Goal: Task Accomplishment & Management: Manage account settings

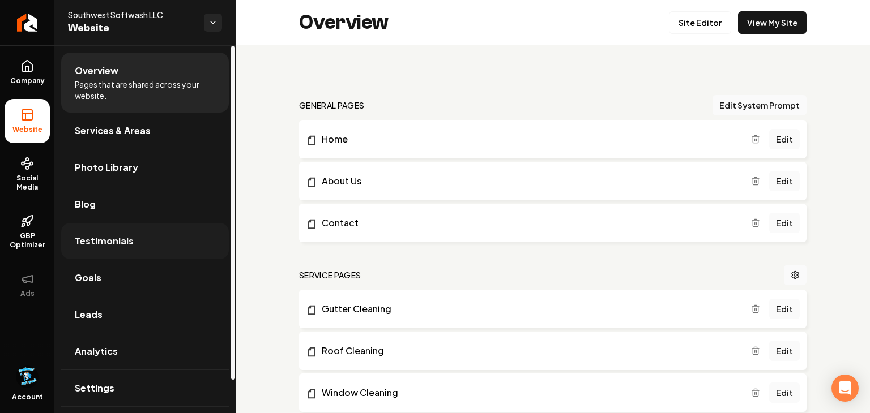
scroll to position [36, 0]
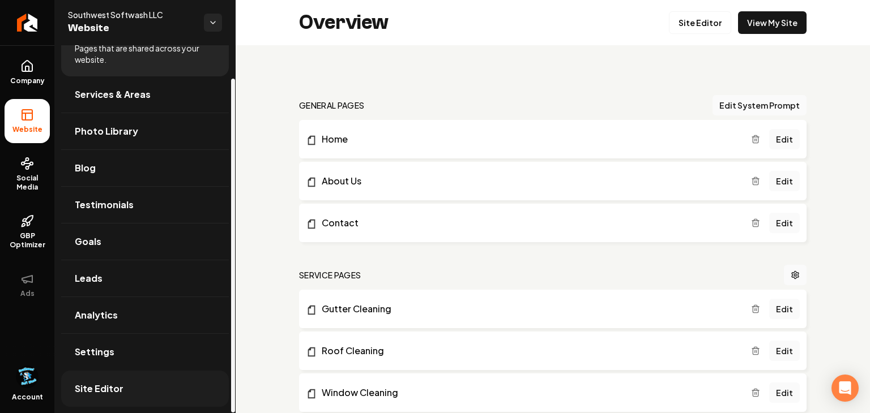
click at [97, 379] on link "Site Editor" at bounding box center [145, 389] width 168 height 36
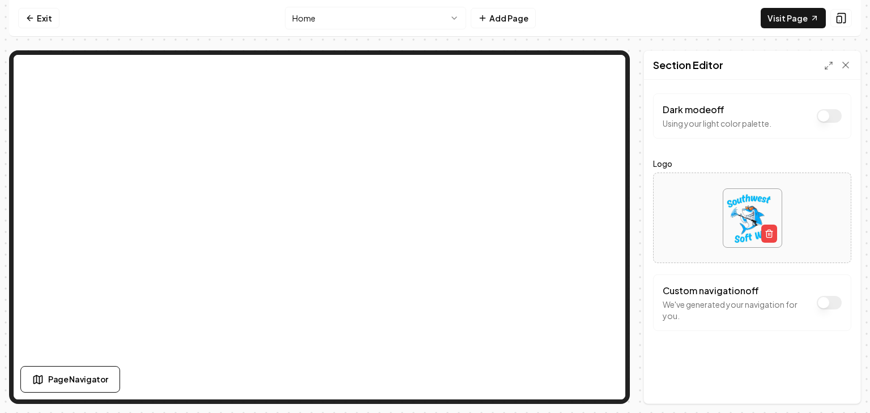
click at [428, 22] on html "Computer Required This feature is only available on a computer. Please switch t…" at bounding box center [435, 206] width 870 height 413
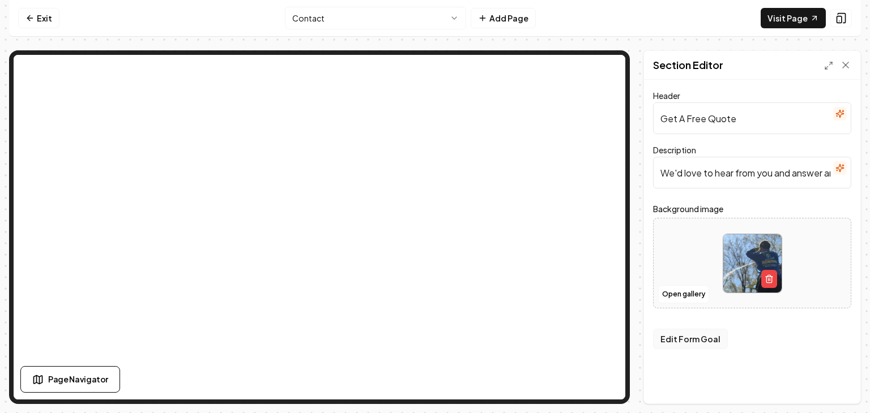
click at [679, 337] on button "Edit Form Goal" at bounding box center [690, 339] width 75 height 20
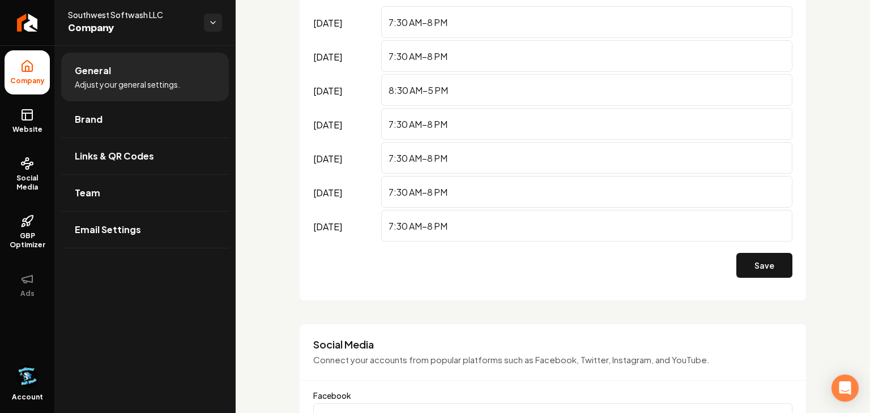
scroll to position [742, 0]
click at [445, 26] on input "7:30 AM–8 PM" at bounding box center [586, 23] width 411 height 32
click at [432, 25] on input "7:30 AM–8 PM" at bounding box center [586, 23] width 411 height 32
click at [406, 25] on input "7:30 AM–5 PM" at bounding box center [586, 23] width 411 height 32
type input "8 AM–5 PM"
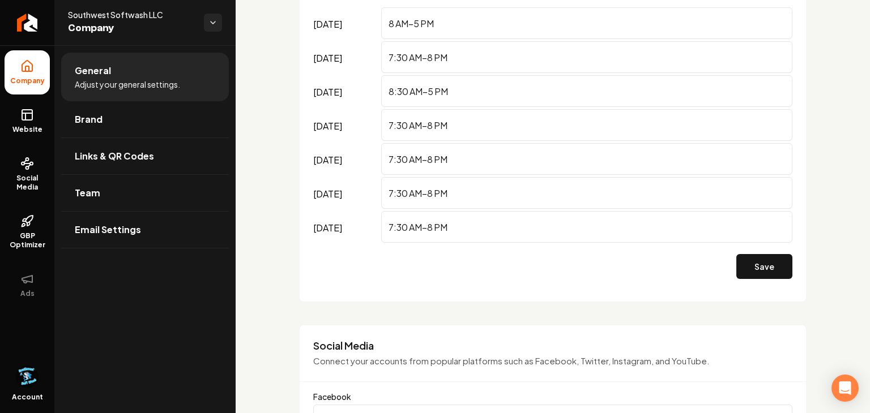
click at [407, 61] on input "7:30 AM–8 PM" at bounding box center [586, 57] width 411 height 32
type input "8 AM–8 PM"
click at [408, 126] on input "7:30 AM–8 PM" at bounding box center [586, 125] width 411 height 32
type input "8AM–8 PM"
click at [409, 162] on input "7:30 AM–8 PM" at bounding box center [586, 159] width 411 height 32
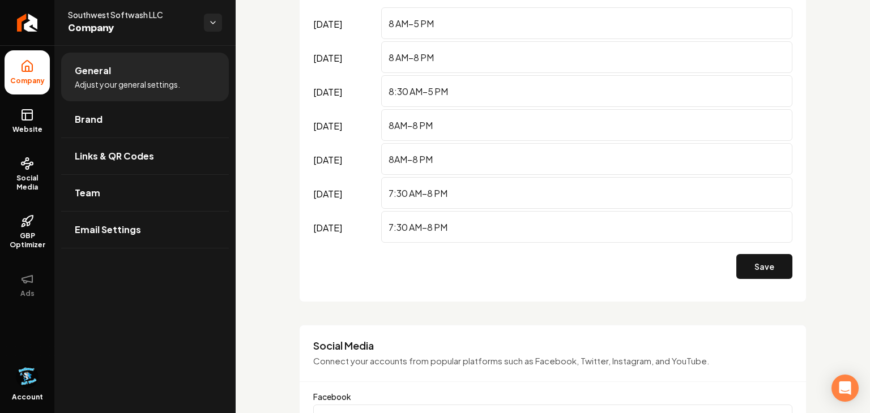
type input "8AM–8 PM"
click at [410, 195] on input "7:30 AM–8 PM" at bounding box center [586, 193] width 411 height 32
type input "8AM–8 PM"
click at [422, 229] on input "7:30 AM–8 PM" at bounding box center [586, 227] width 411 height 32
type input "8AM–8 PM"
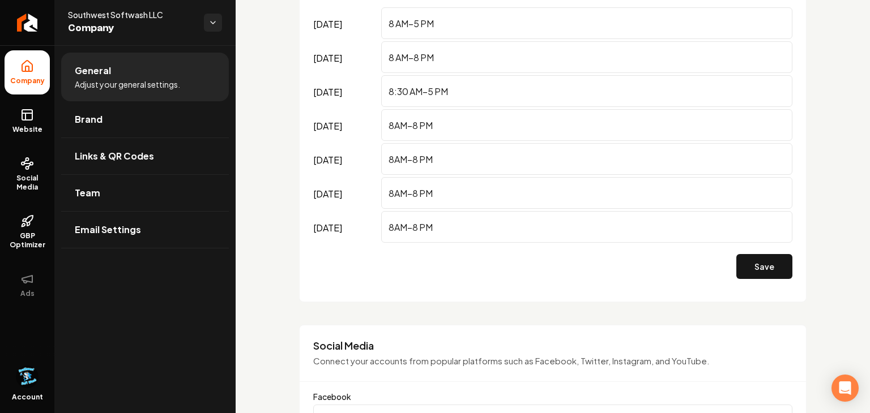
click at [417, 56] on input "8 AM–8 PM" at bounding box center [586, 57] width 411 height 32
type input "8 AM–5 PM"
click at [407, 91] on input "8:30 AM–5 PM" at bounding box center [586, 91] width 411 height 32
type input "9 AM–5 PM"
click at [409, 162] on input "8AM–8 PM" at bounding box center [586, 159] width 411 height 32
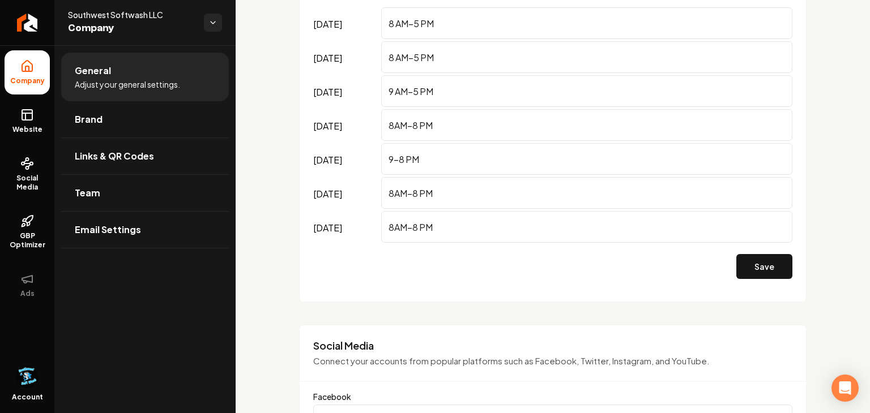
click at [407, 160] on input "9–8 PM" at bounding box center [586, 159] width 411 height 32
type input "9–5PM"
click at [418, 197] on input "8AM–8 PM" at bounding box center [586, 193] width 411 height 32
type input "8AM–5 PM"
click at [417, 226] on input "8AM–8 PM" at bounding box center [586, 227] width 411 height 32
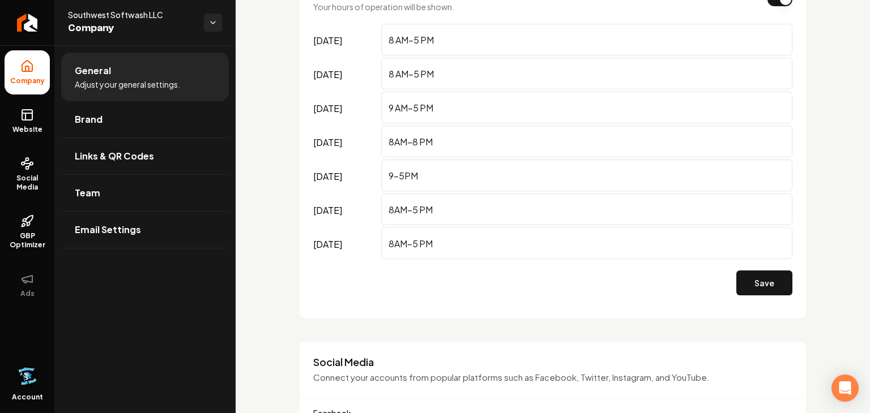
scroll to position [725, 0]
type input "8AM–5 PM"
click at [476, 108] on input "9 AM–5 PM" at bounding box center [586, 108] width 411 height 32
type input "9"
click at [452, 285] on div "Save" at bounding box center [552, 283] width 479 height 25
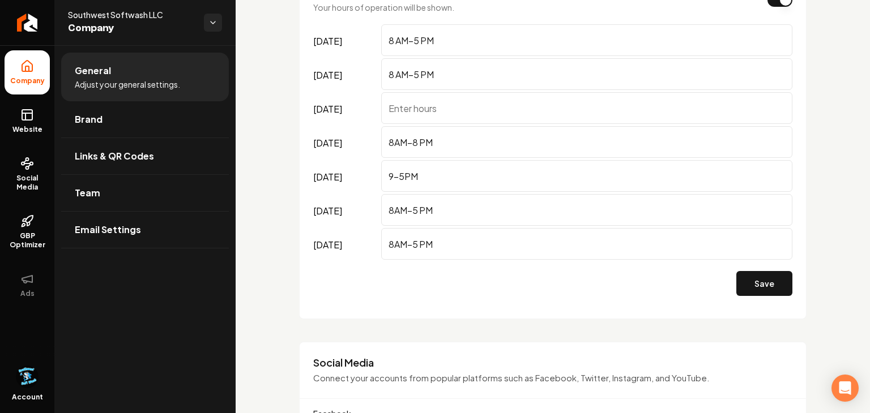
click at [495, 106] on input "[DATE]" at bounding box center [586, 108] width 411 height 32
click at [393, 179] on input "9–5PM" at bounding box center [586, 176] width 411 height 32
type input "9–5PM"
click at [474, 298] on div "Save" at bounding box center [552, 283] width 479 height 43
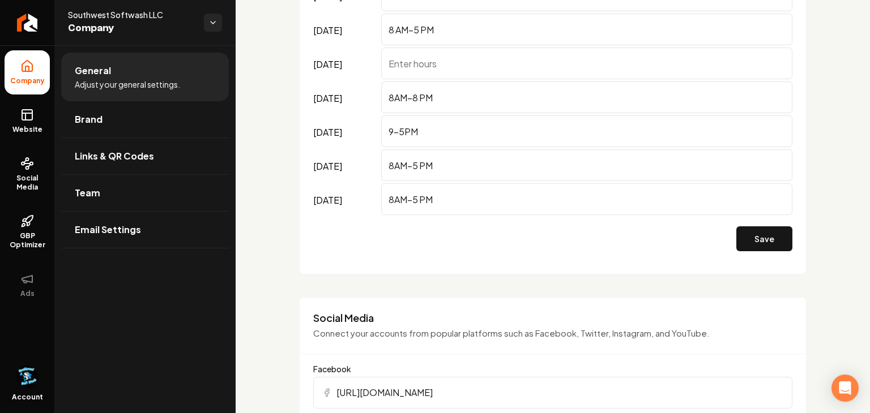
scroll to position [773, 0]
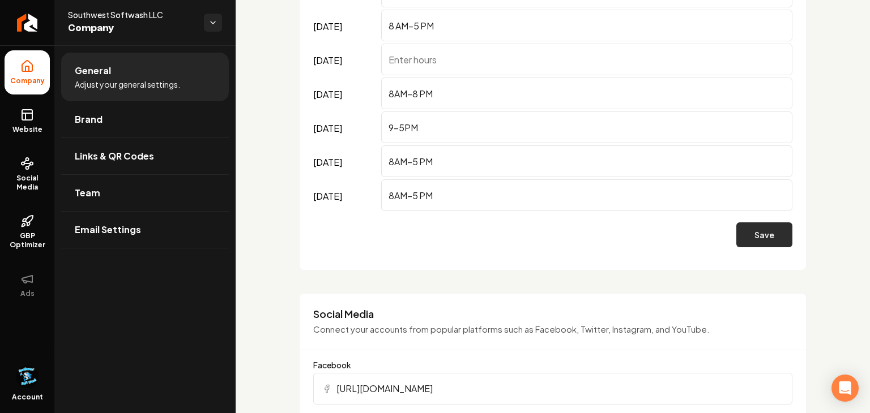
click at [768, 241] on button "Save" at bounding box center [764, 235] width 56 height 25
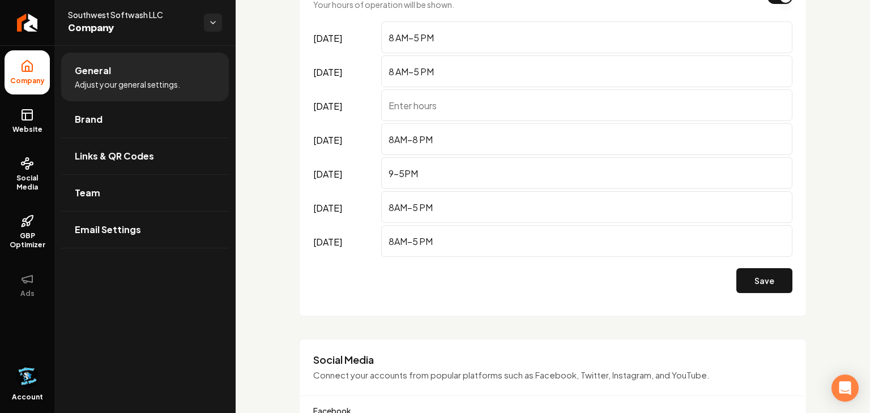
scroll to position [725, 0]
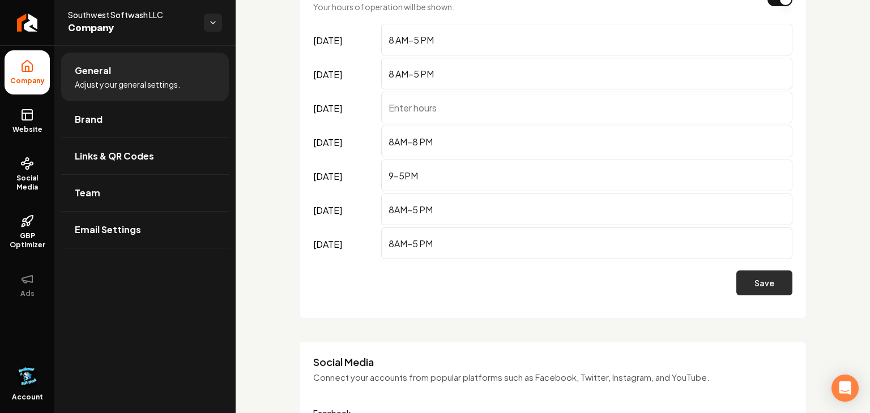
click at [761, 280] on button "Save" at bounding box center [764, 283] width 56 height 25
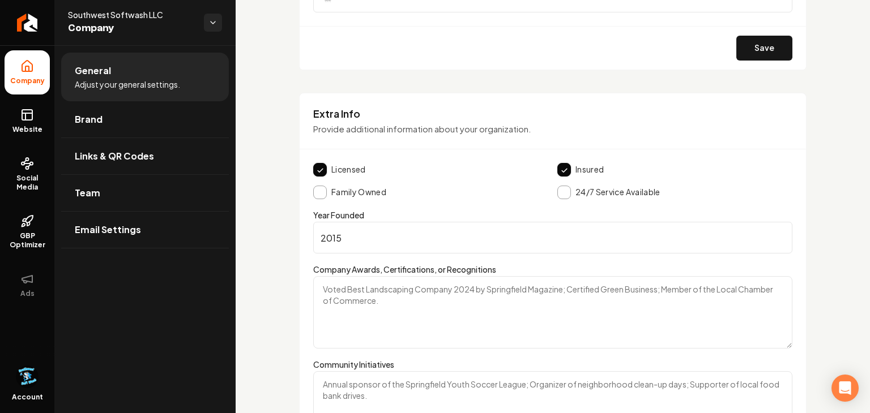
scroll to position [1678, 0]
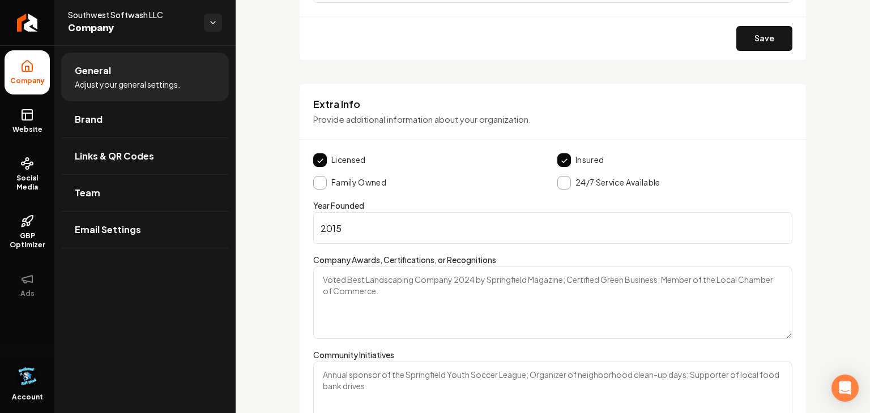
click at [342, 228] on input "2015" at bounding box center [552, 228] width 479 height 32
type input "2023"
click at [450, 192] on form "Licensed Insured Family Owned 24/7 Service Available Year Founded 2023 Company …" at bounding box center [552, 369] width 479 height 433
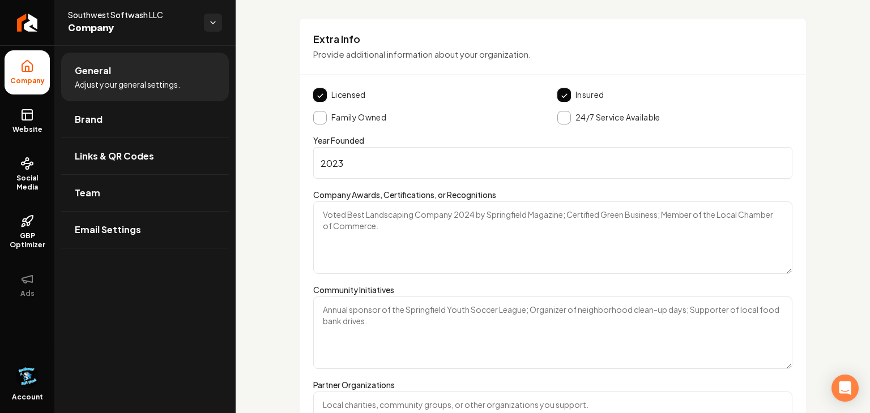
scroll to position [1760, 0]
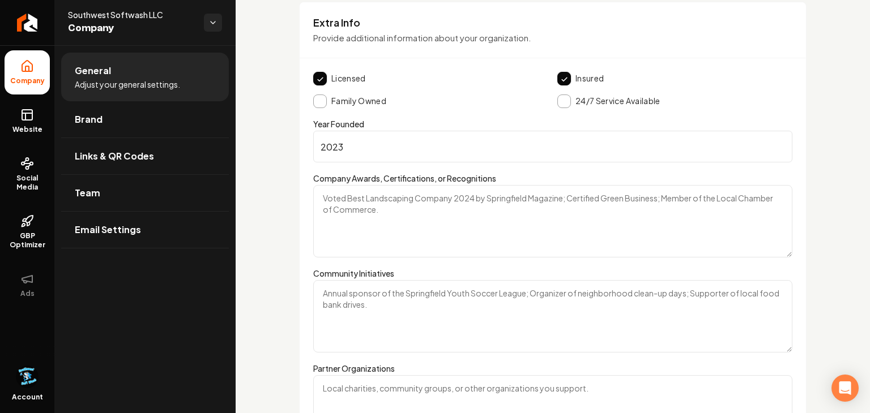
click at [453, 198] on textarea "Company Awards, Certifications, or Recognitions" at bounding box center [552, 221] width 479 height 72
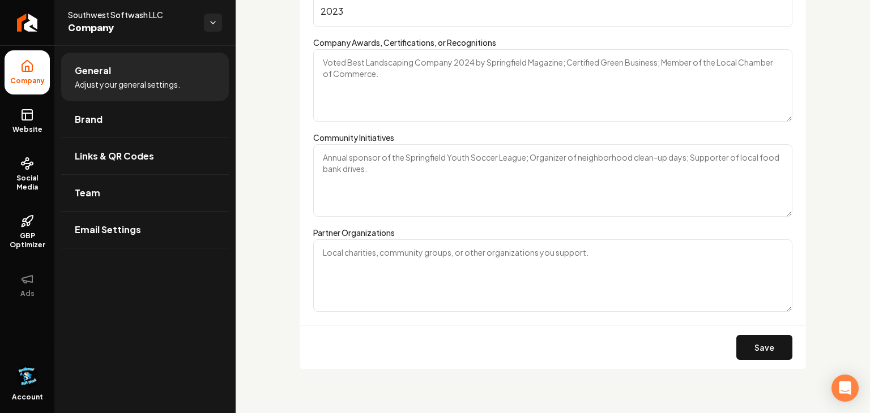
scroll to position [1896, 0]
click at [745, 339] on button "Save" at bounding box center [764, 347] width 56 height 25
click at [108, 219] on link "Email Settings" at bounding box center [145, 230] width 168 height 36
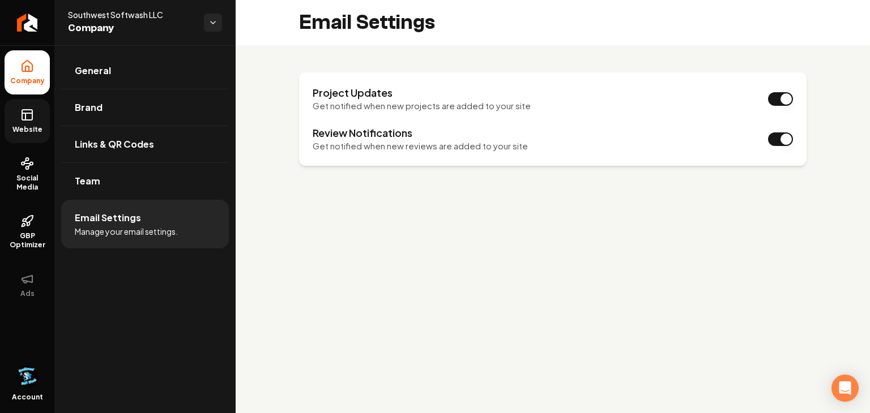
click at [16, 119] on link "Website" at bounding box center [27, 121] width 45 height 44
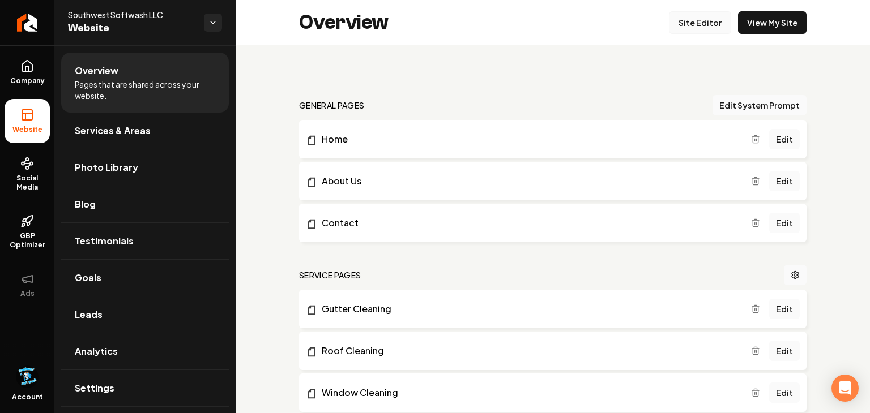
click at [693, 23] on link "Site Editor" at bounding box center [700, 22] width 62 height 23
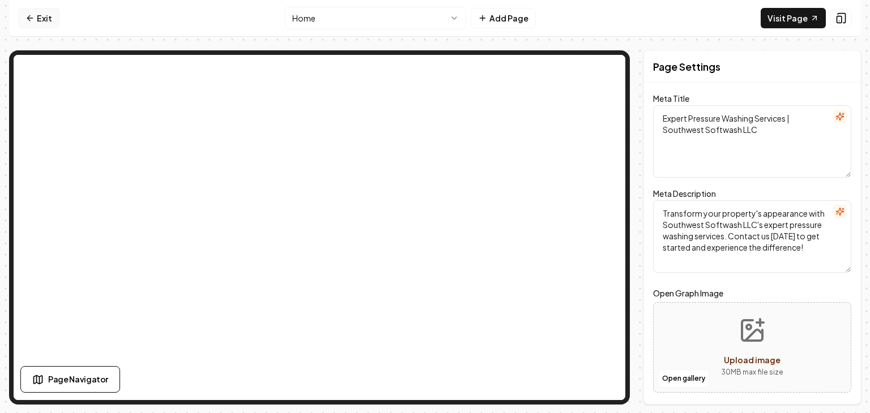
click at [37, 25] on link "Exit" at bounding box center [38, 18] width 41 height 20
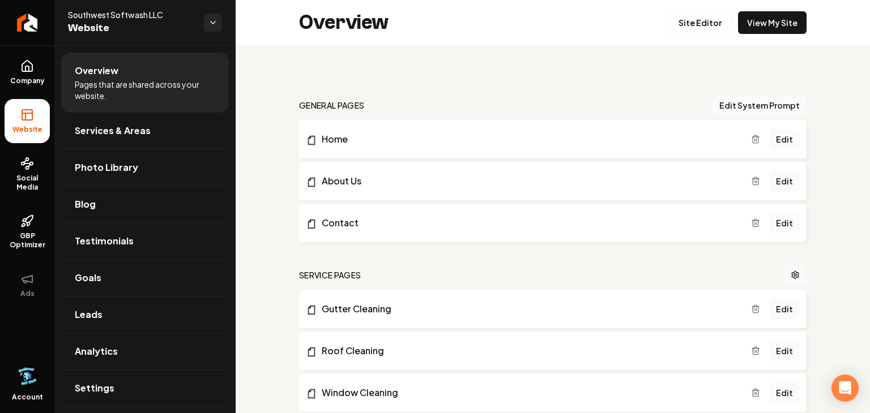
click at [778, 220] on link "Edit" at bounding box center [784, 223] width 31 height 20
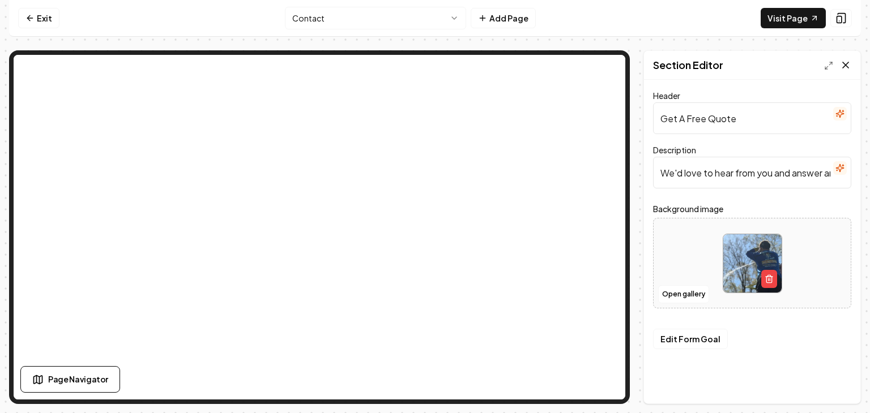
click at [843, 69] on icon at bounding box center [845, 64] width 11 height 11
click at [839, 60] on div at bounding box center [837, 64] width 27 height 11
click at [841, 65] on icon at bounding box center [845, 64] width 11 height 11
click at [25, 17] on icon at bounding box center [29, 18] width 9 height 9
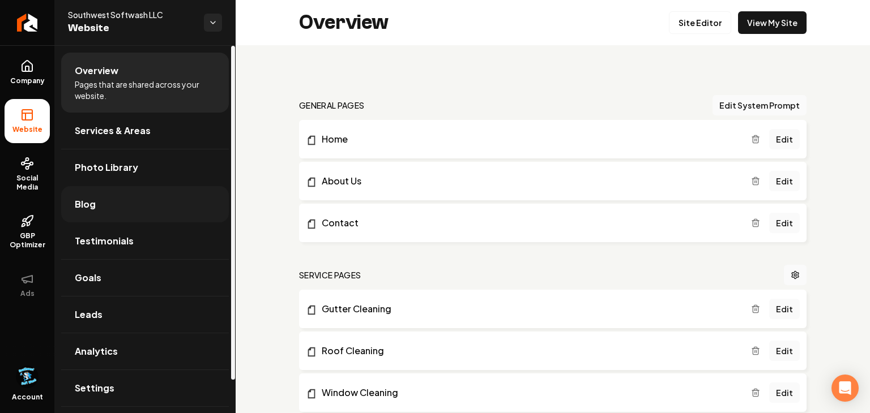
scroll to position [36, 0]
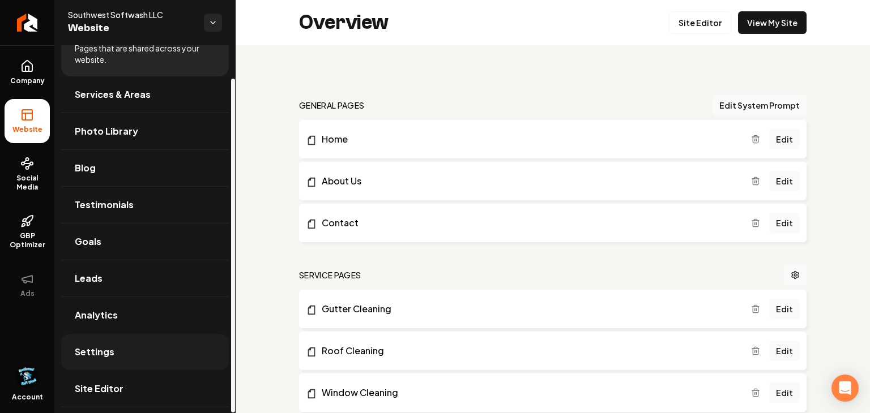
click at [97, 360] on link "Settings" at bounding box center [145, 352] width 168 height 36
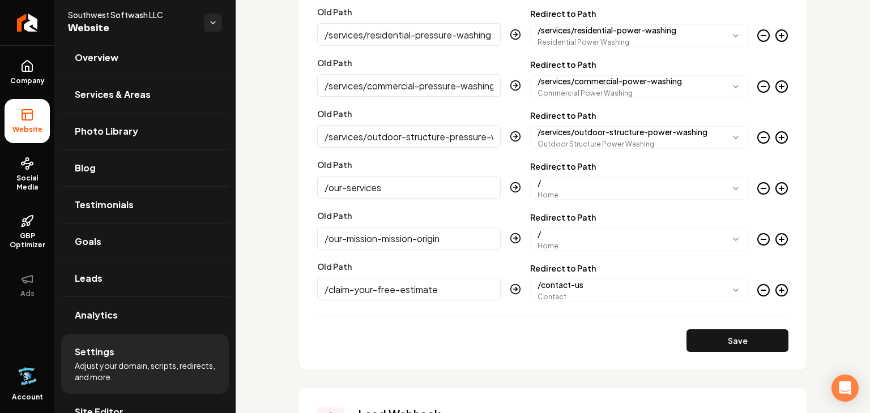
scroll to position [1323, 0]
click at [585, 188] on body "Company Website Social Media GBP Optimizer Ads Account Southwest Softwash LLC W…" at bounding box center [435, 206] width 870 height 413
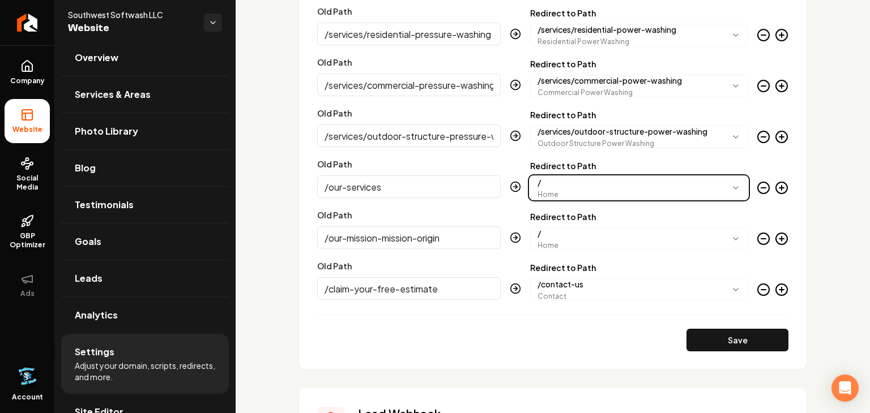
click at [470, 335] on html "Company Website Social Media GBP Optimizer Ads Account Southwest Softwash LLC W…" at bounding box center [435, 206] width 870 height 413
click at [474, 329] on div "Save" at bounding box center [552, 340] width 471 height 23
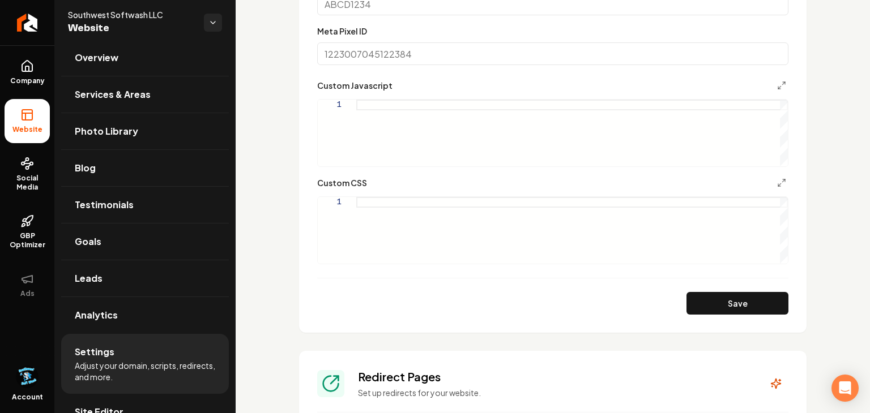
scroll to position [802, 0]
click at [464, 202] on div "Main content area" at bounding box center [571, 231] width 431 height 67
click at [412, 112] on div "Main content area" at bounding box center [571, 134] width 431 height 67
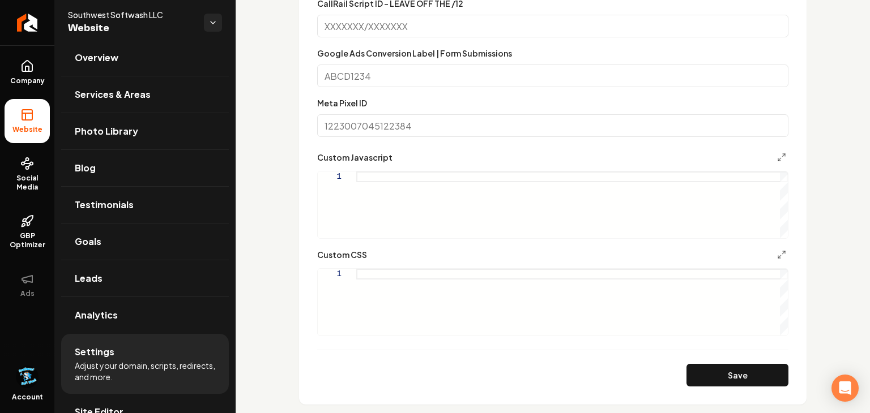
scroll to position [731, 0]
click at [418, 123] on input "Meta Pixel ID" at bounding box center [552, 126] width 471 height 23
click at [406, 125] on input "Meta Pixel ID" at bounding box center [552, 126] width 471 height 23
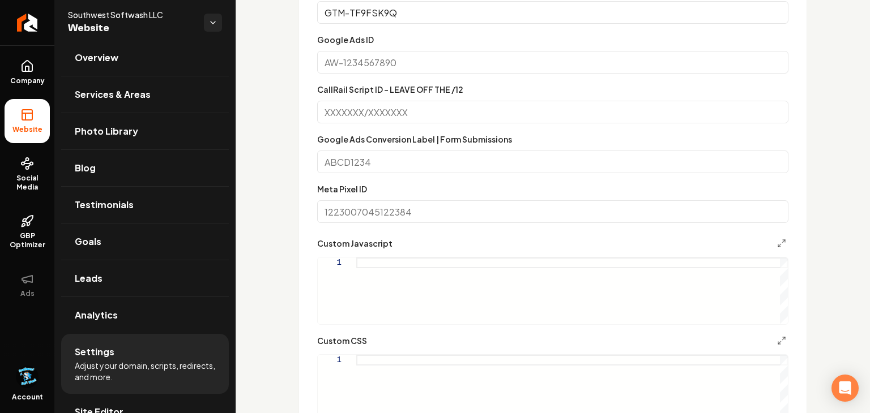
scroll to position [630, 0]
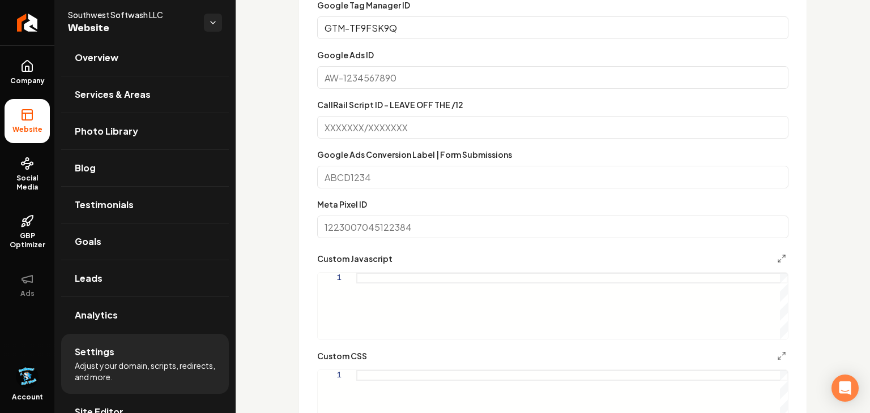
click at [364, 132] on input "CallRail Script ID - LEAVE OFF THE /12" at bounding box center [552, 127] width 471 height 23
click at [365, 76] on input "Google Ads ID" at bounding box center [552, 77] width 471 height 23
click at [346, 176] on input "Google Ads Conversion Label | Form Submissions" at bounding box center [552, 177] width 471 height 23
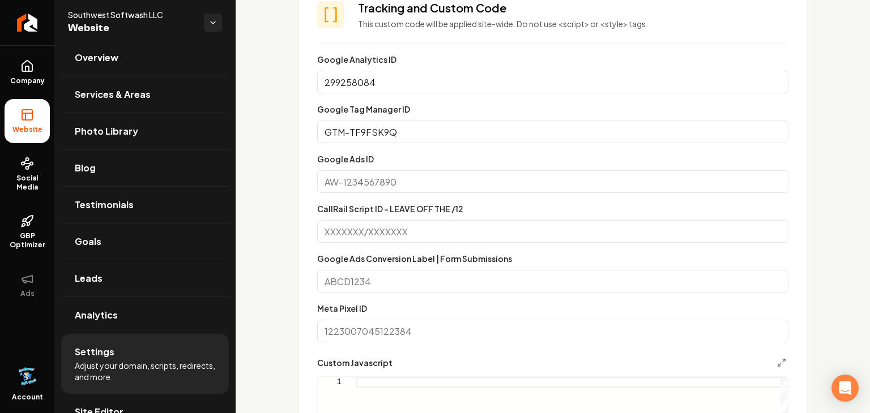
scroll to position [524, 0]
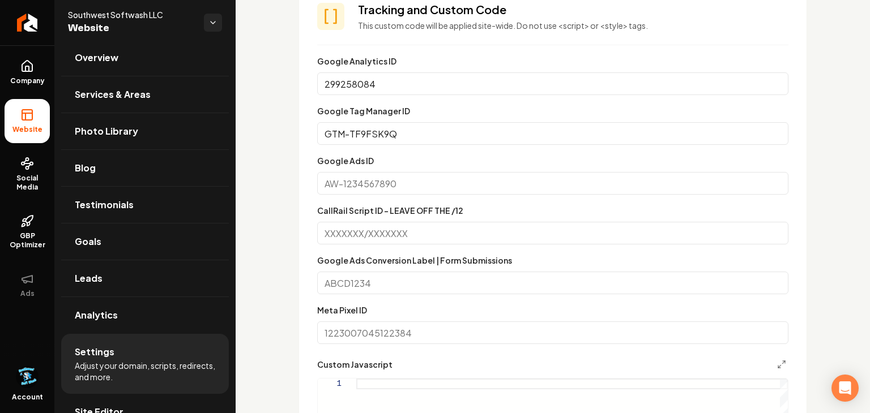
click at [386, 79] on input "299258084" at bounding box center [552, 83] width 471 height 23
click at [344, 331] on input "Meta Pixel ID" at bounding box center [552, 333] width 471 height 23
click at [343, 331] on input "Meta Pixel ID" at bounding box center [552, 333] width 471 height 23
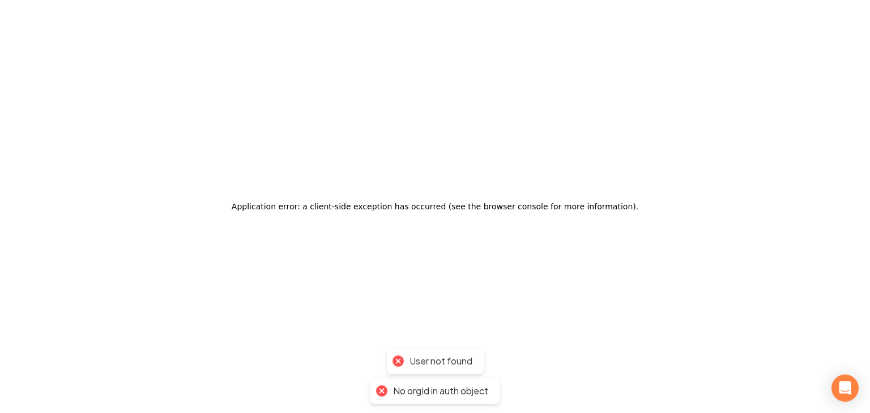
click at [471, 198] on div "Application error: a client-side exception has occurred (see the browser consol…" at bounding box center [435, 206] width 407 height 27
click at [503, 162] on div "Application error: a client-side exception has occurred (see the browser consol…" at bounding box center [435, 206] width 870 height 413
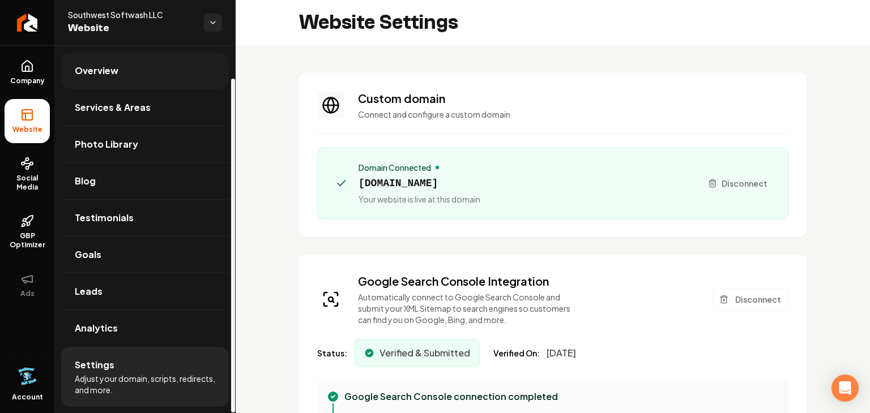
scroll to position [36, 0]
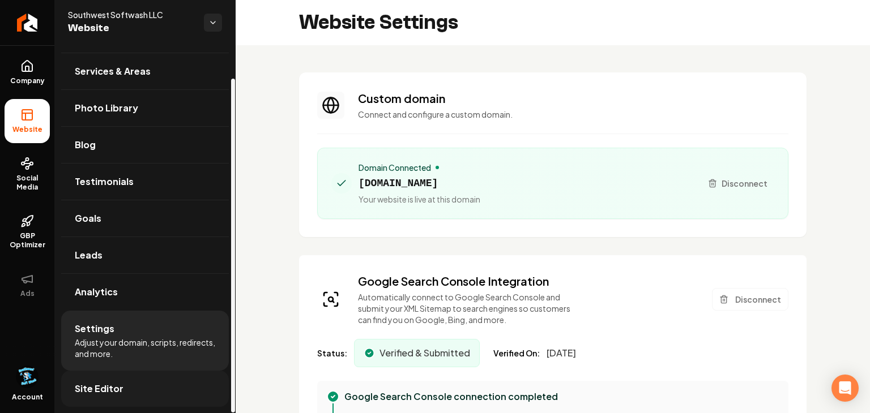
click at [119, 383] on span "Site Editor" at bounding box center [99, 389] width 49 height 14
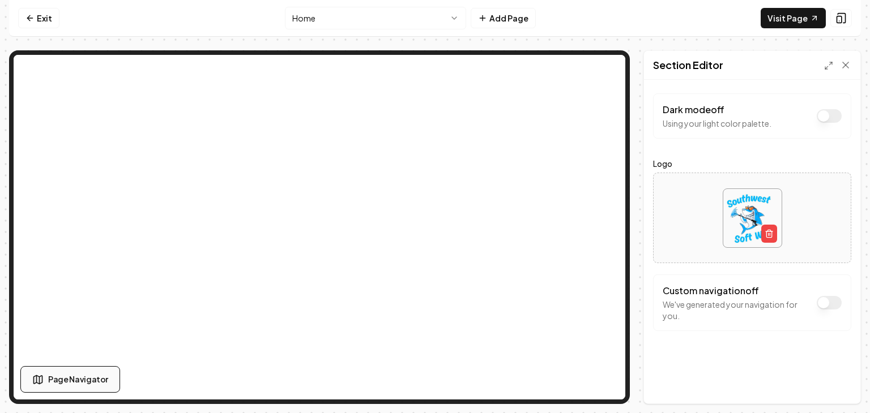
click at [75, 374] on span "Page Navigator" at bounding box center [78, 380] width 60 height 12
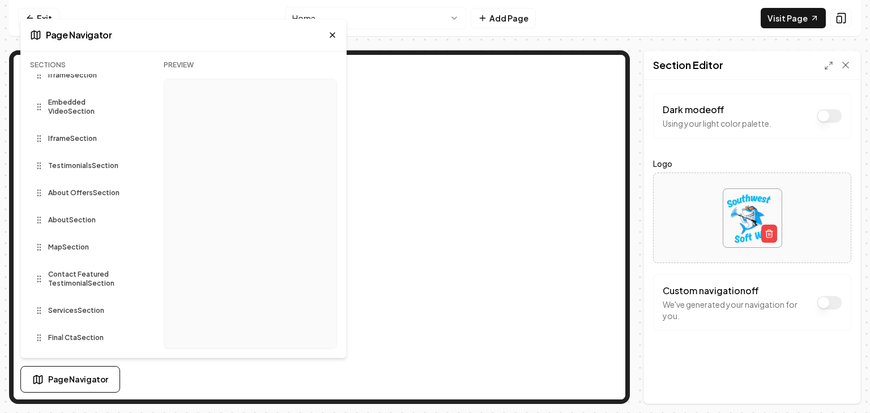
scroll to position [78, 0]
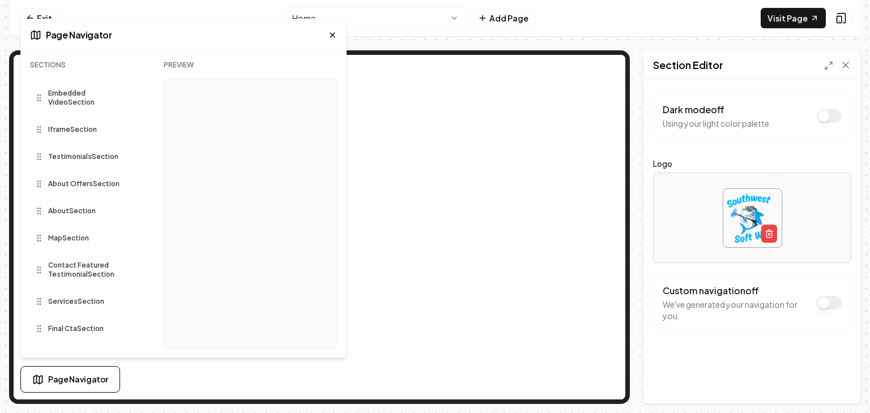
click at [99, 301] on span "Services Section" at bounding box center [76, 301] width 56 height 9
click at [88, 300] on span "Services Section" at bounding box center [76, 301] width 56 height 9
click at [329, 34] on icon at bounding box center [332, 35] width 9 height 9
